Goal: Find specific page/section: Find specific page/section

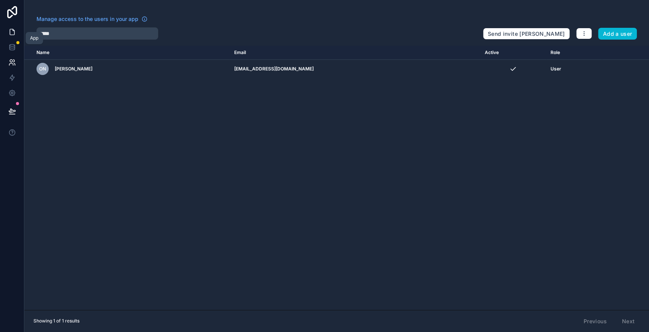
click at [9, 38] on link at bounding box center [12, 31] width 24 height 15
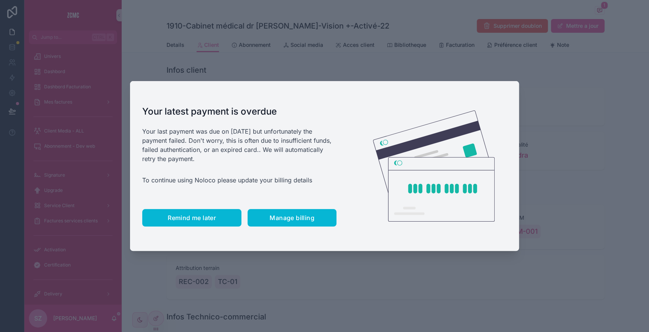
click at [190, 226] on button "Remind me later" at bounding box center [191, 217] width 99 height 17
